Goal: Task Accomplishment & Management: Use online tool/utility

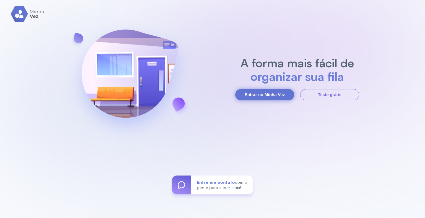
click at [259, 93] on button "Entrar no Minha Vez" at bounding box center [264, 94] width 59 height 11
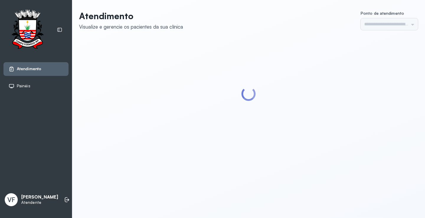
type input "*********"
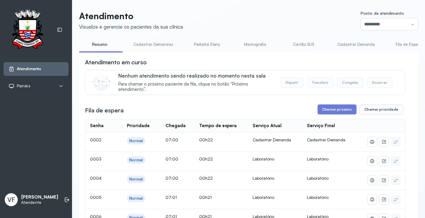
click at [335, 111] on button "Chamar próximo" at bounding box center [337, 110] width 39 height 10
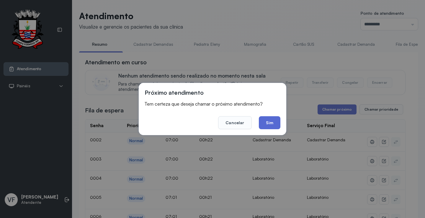
click at [273, 127] on button "Sim" at bounding box center [270, 122] width 22 height 13
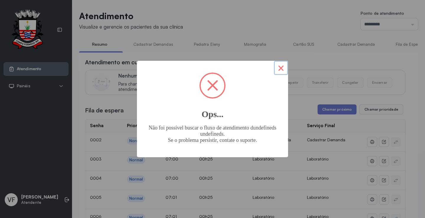
click at [283, 67] on button "×" at bounding box center [281, 68] width 14 height 14
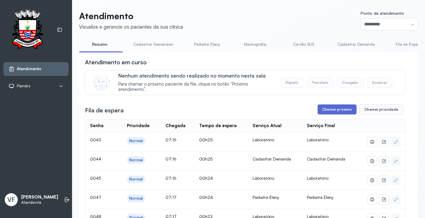
click at [334, 109] on button "Chamar próximo" at bounding box center [337, 110] width 39 height 10
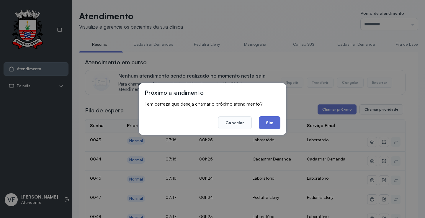
click at [271, 121] on button "Sim" at bounding box center [270, 122] width 22 height 13
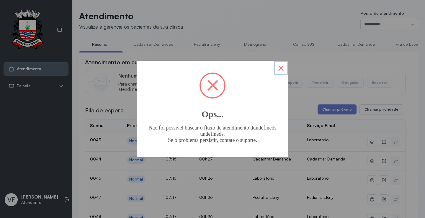
click at [279, 67] on button "×" at bounding box center [281, 68] width 14 height 14
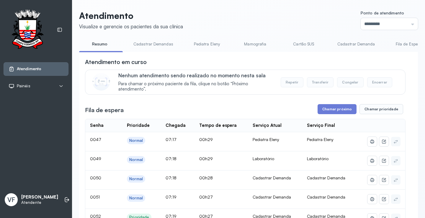
scroll to position [30, 0]
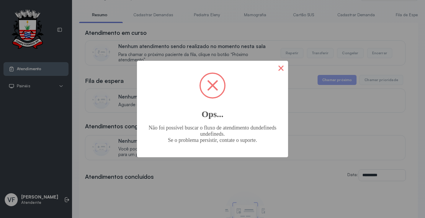
click at [282, 66] on button "×" at bounding box center [281, 68] width 14 height 14
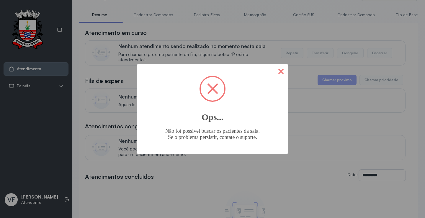
click at [282, 68] on button "×" at bounding box center [281, 71] width 14 height 14
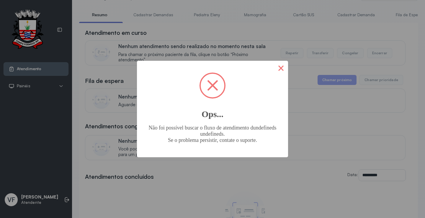
click at [281, 67] on button "×" at bounding box center [281, 68] width 14 height 14
click at [280, 67] on button "×" at bounding box center [281, 68] width 14 height 14
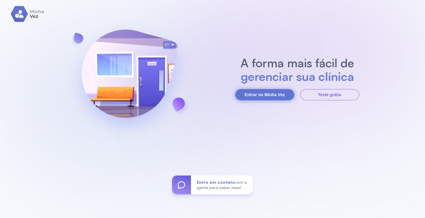
click at [266, 94] on button "Entrar no Minha Vez" at bounding box center [264, 94] width 59 height 11
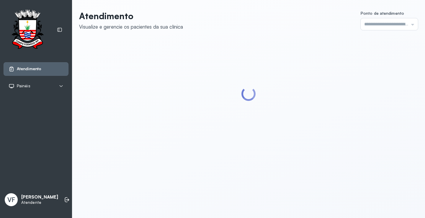
type input "*********"
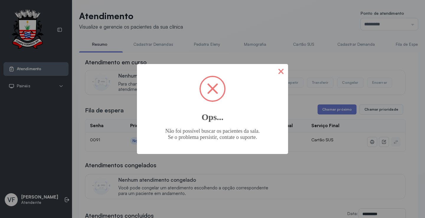
click at [281, 67] on button "×" at bounding box center [281, 71] width 14 height 14
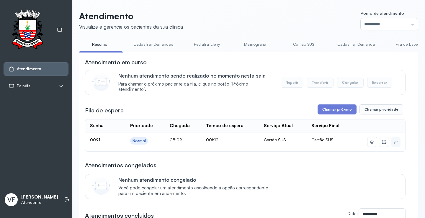
click at [97, 42] on link "Resumo" at bounding box center [99, 45] width 41 height 10
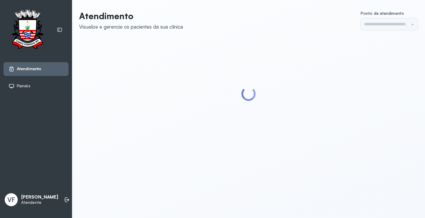
type input "*********"
